Goal: Task Accomplishment & Management: Use online tool/utility

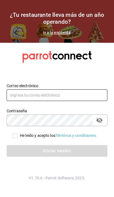
click at [69, 101] on input "text" at bounding box center [57, 95] width 101 height 12
type input "corcas7916@gmail.com"
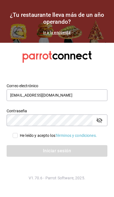
click at [15, 138] on input "He leído y acepto los Términos y condiciones." at bounding box center [15, 135] width 5 height 5
checkbox input "true"
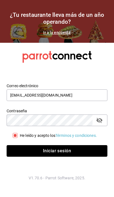
click at [67, 157] on button "Iniciar sesión" at bounding box center [57, 151] width 101 height 12
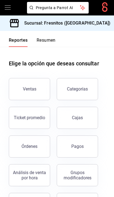
click at [7, 9] on icon "open drawer" at bounding box center [7, 7] width 7 height 7
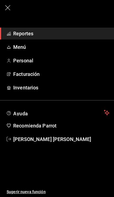
click at [24, 46] on span "Menú" at bounding box center [61, 46] width 97 height 7
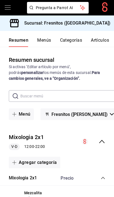
click at [100, 39] on button "Artículos" at bounding box center [100, 42] width 18 height 9
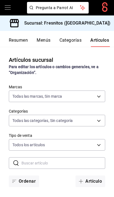
type input "0fbfff8c-341e-4e3b-85d8-6df2e864f0f7"
type input "7d100b0d-2c83-4aba-9ad4-2314331440d9,aa9f6460-d446-4816-9026-2ee33e945084,dcc95…"
click at [66, 164] on input "text" at bounding box center [64, 163] width 84 height 11
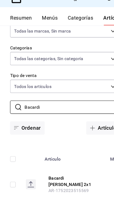
scroll to position [44, 0]
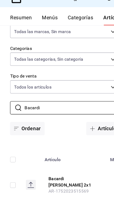
click at [68, 113] on input "Bacardi" at bounding box center [64, 118] width 84 height 11
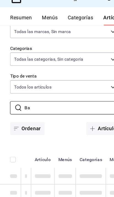
type input "B"
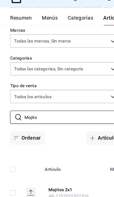
type input "Mojito"
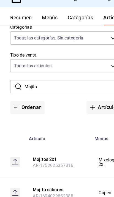
scroll to position [23, 0]
